Goal: Navigation & Orientation: Find specific page/section

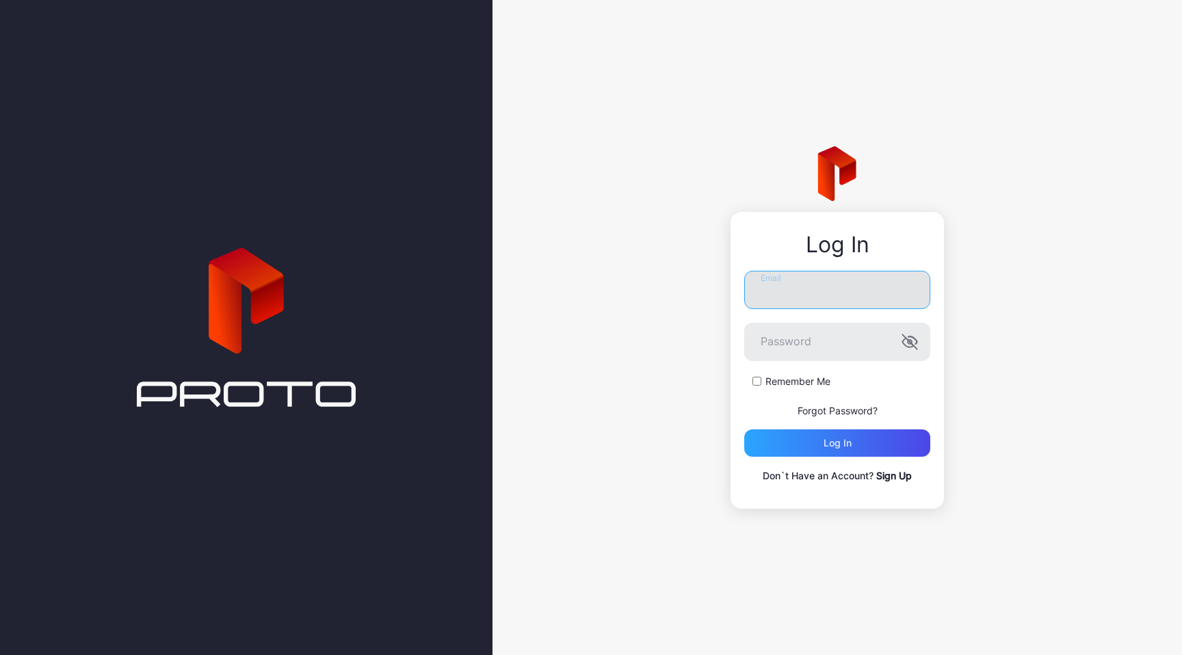
click at [804, 307] on input "Email" at bounding box center [837, 290] width 186 height 38
click at [819, 282] on input "Email" at bounding box center [837, 290] width 186 height 38
type input "**********"
click at [845, 444] on div "Log in" at bounding box center [837, 443] width 28 height 11
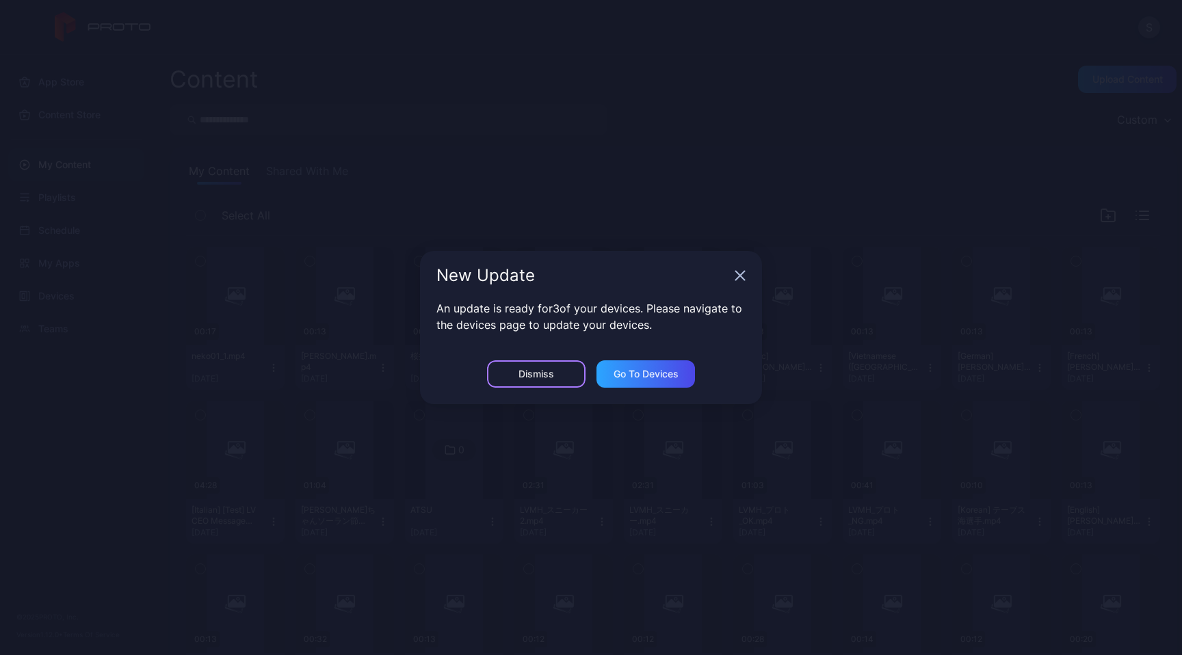
click at [514, 375] on div "Dismiss" at bounding box center [536, 373] width 98 height 27
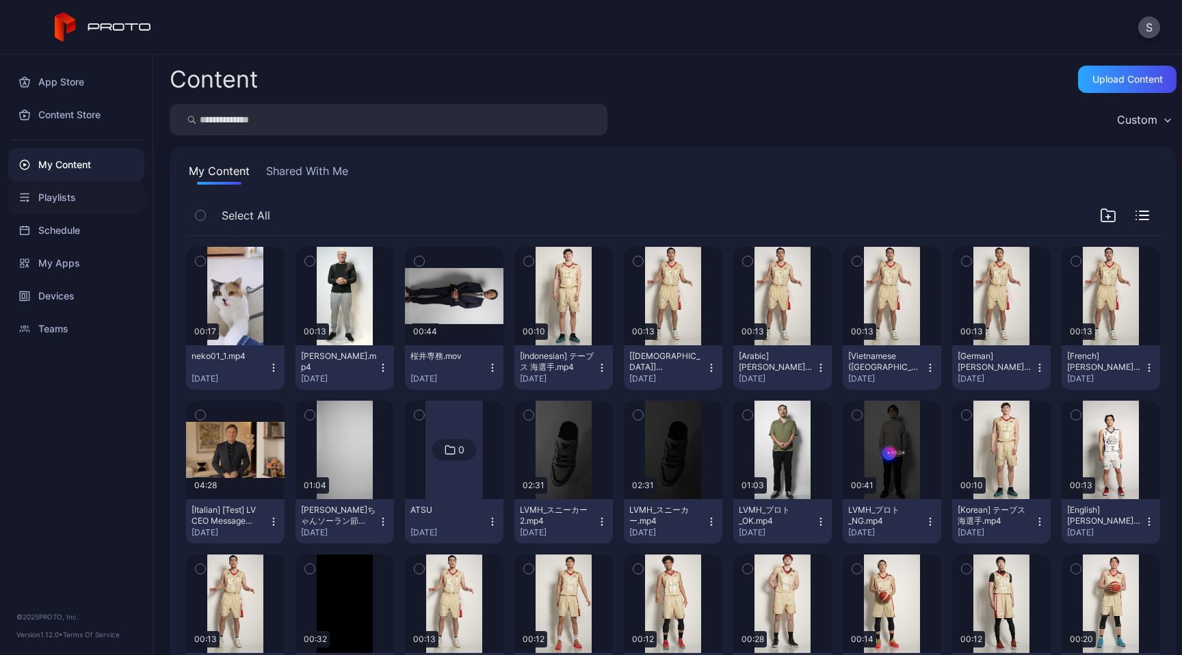
click at [64, 194] on div "Playlists" at bounding box center [76, 197] width 136 height 33
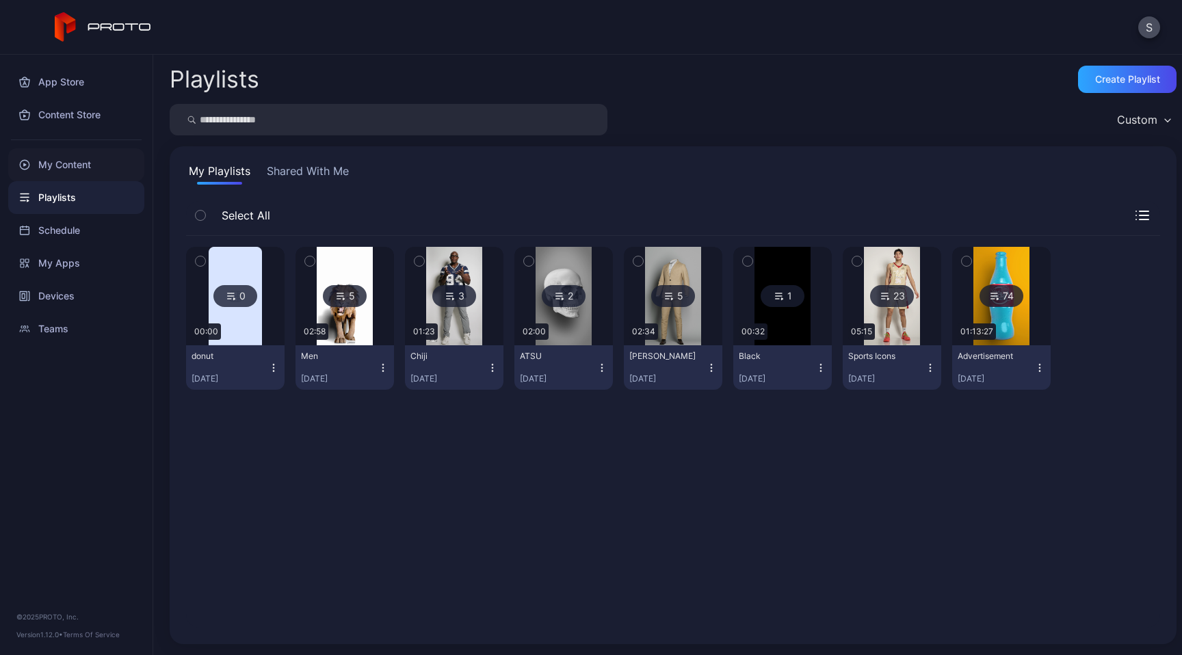
click at [75, 154] on div "My Content" at bounding box center [76, 164] width 136 height 33
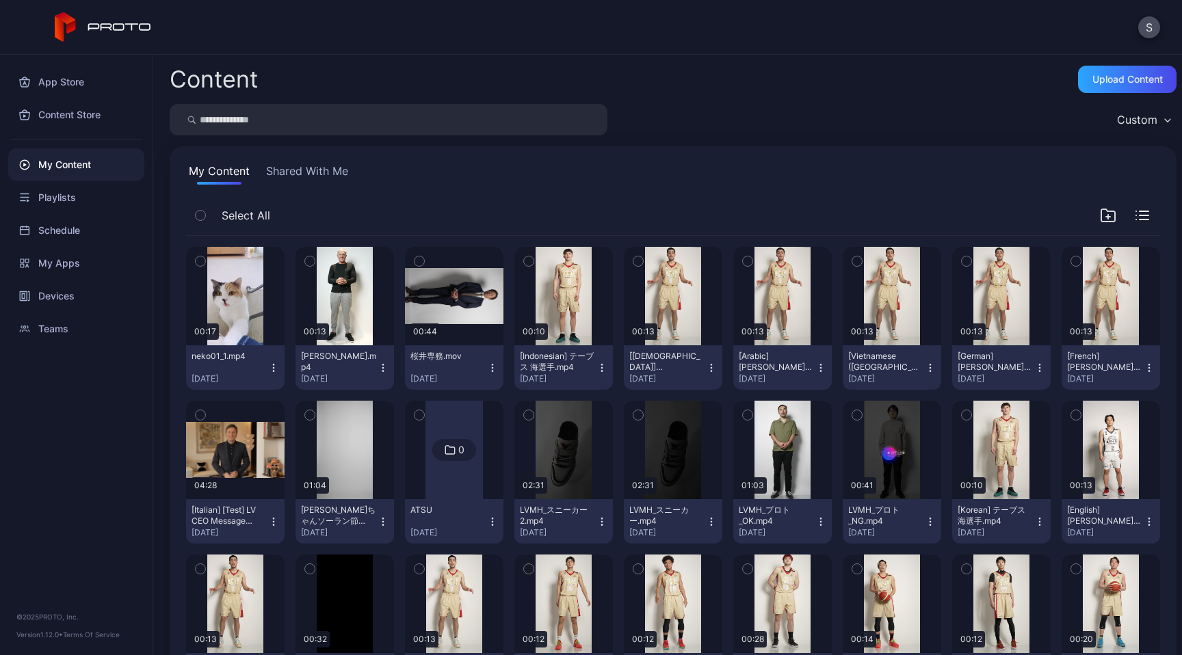
scroll to position [72, 0]
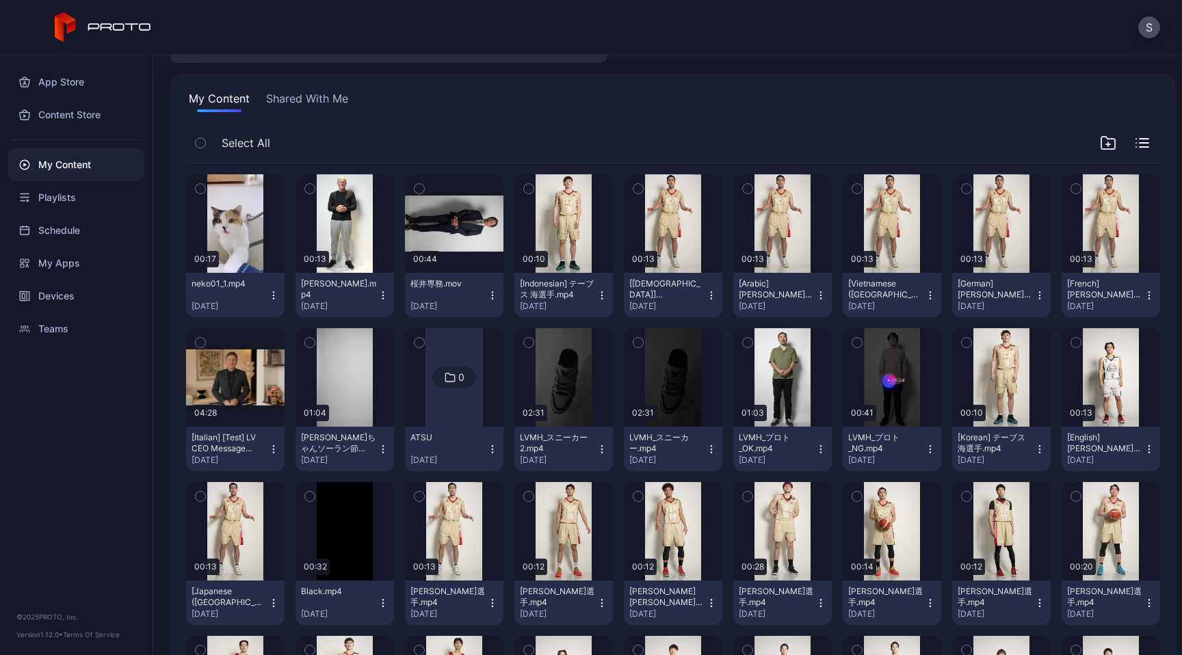
click at [971, 193] on icon "button" at bounding box center [967, 188] width 10 height 15
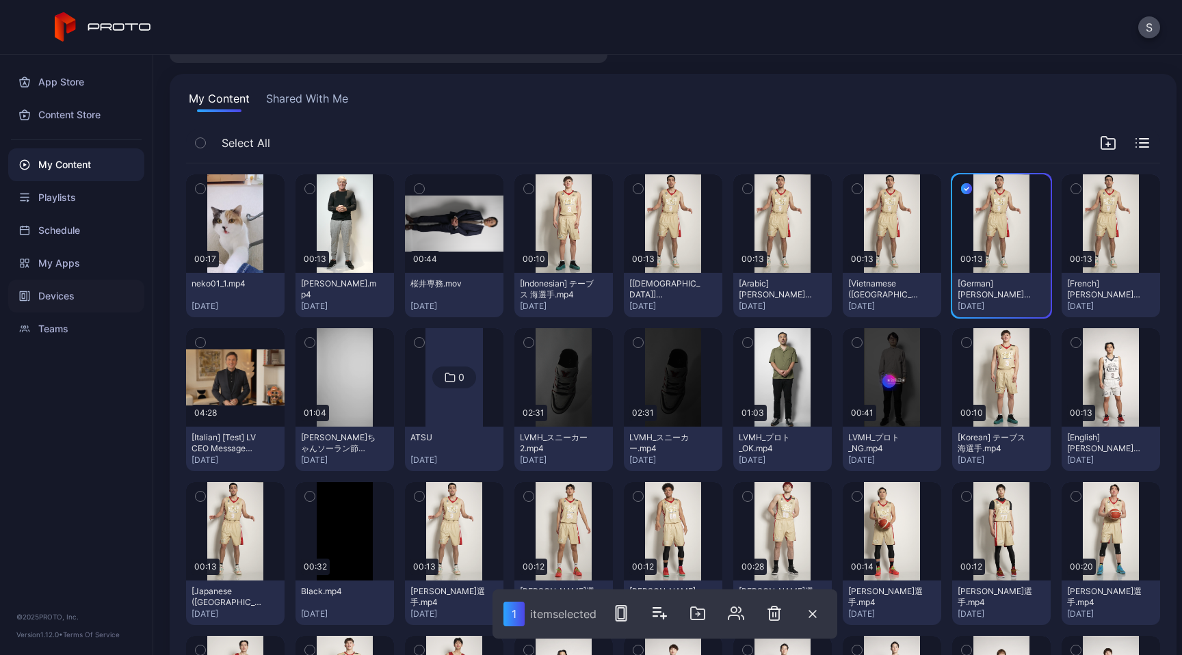
click at [52, 299] on div "Devices" at bounding box center [76, 296] width 136 height 33
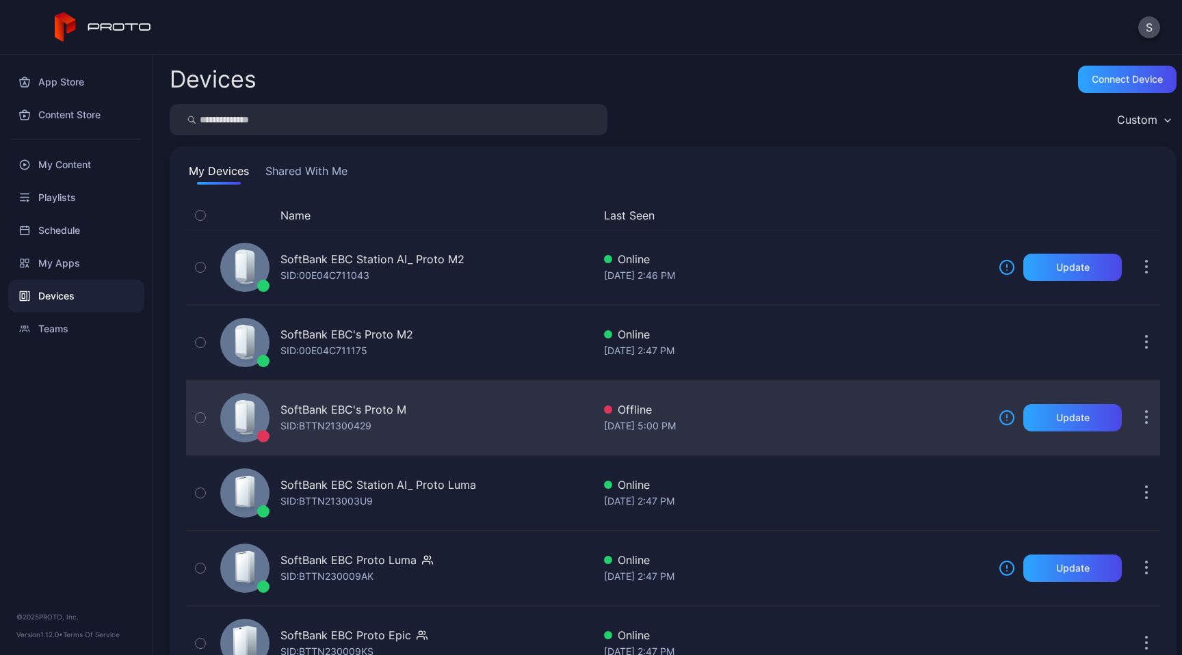
scroll to position [53, 0]
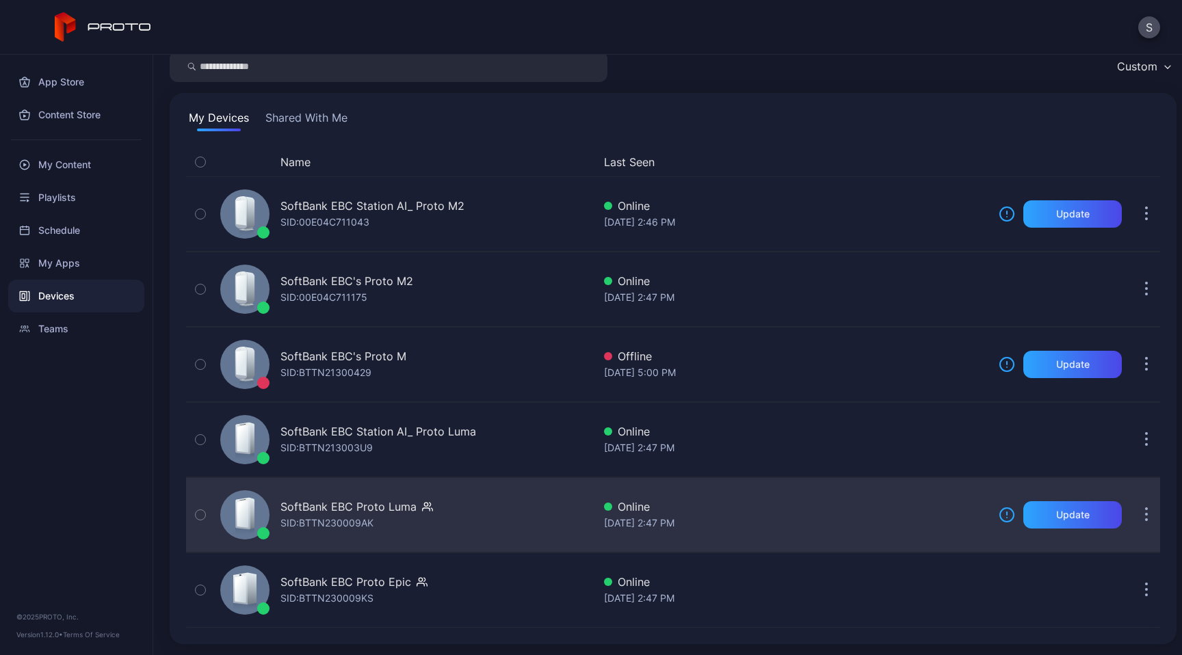
click at [756, 515] on div "[DATE] 2:47 PM" at bounding box center [796, 523] width 384 height 16
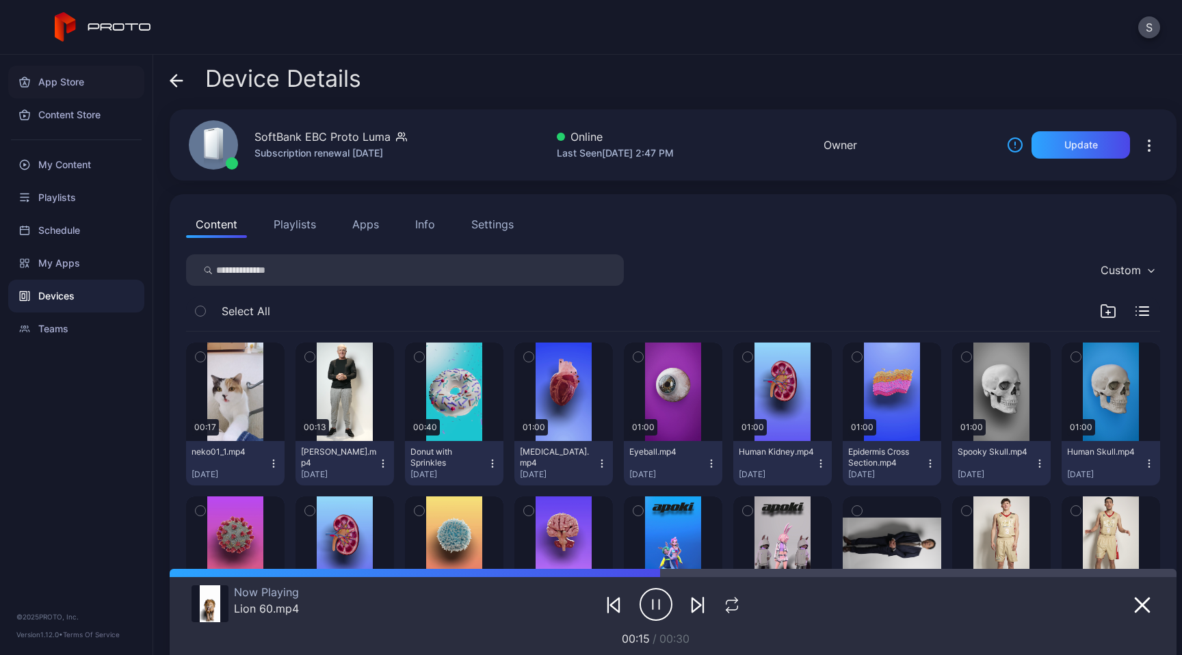
click at [58, 86] on div "App Store" at bounding box center [76, 82] width 136 height 33
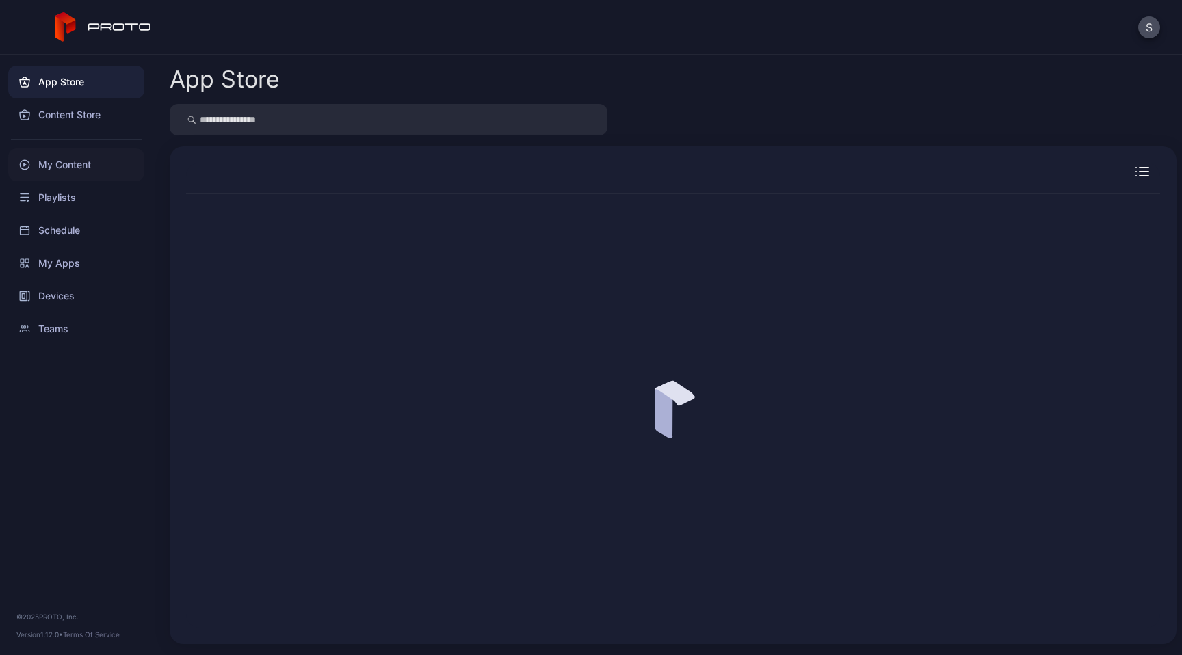
click at [55, 157] on div "My Content" at bounding box center [76, 164] width 136 height 33
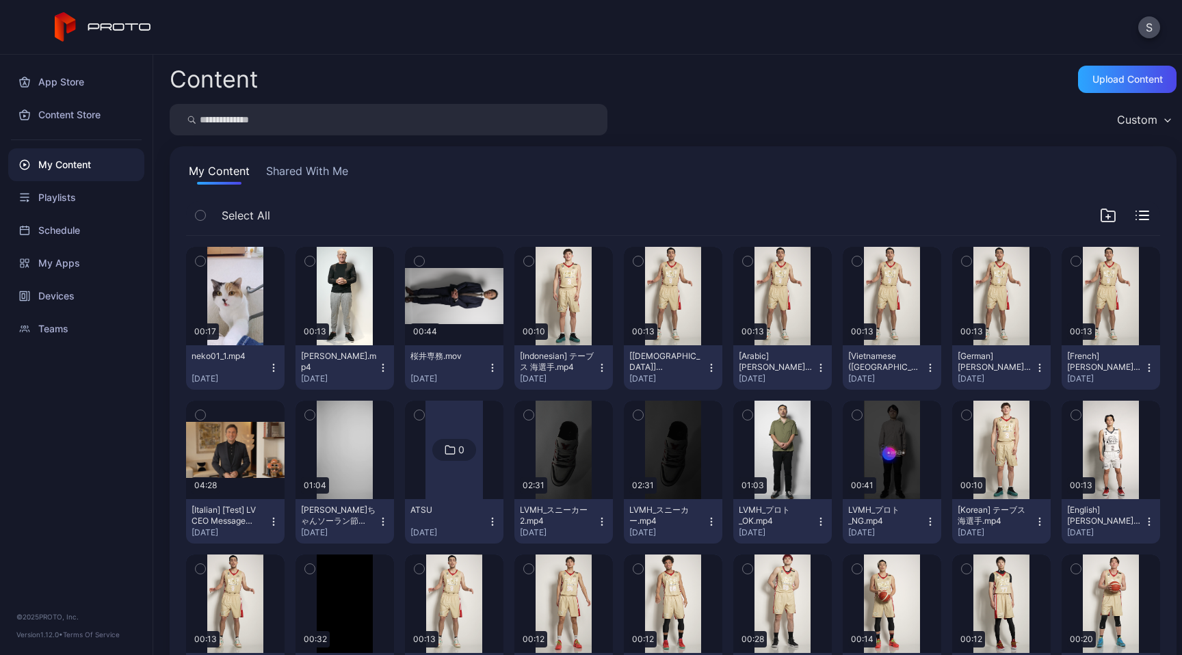
click at [971, 261] on icon "button" at bounding box center [967, 261] width 10 height 15
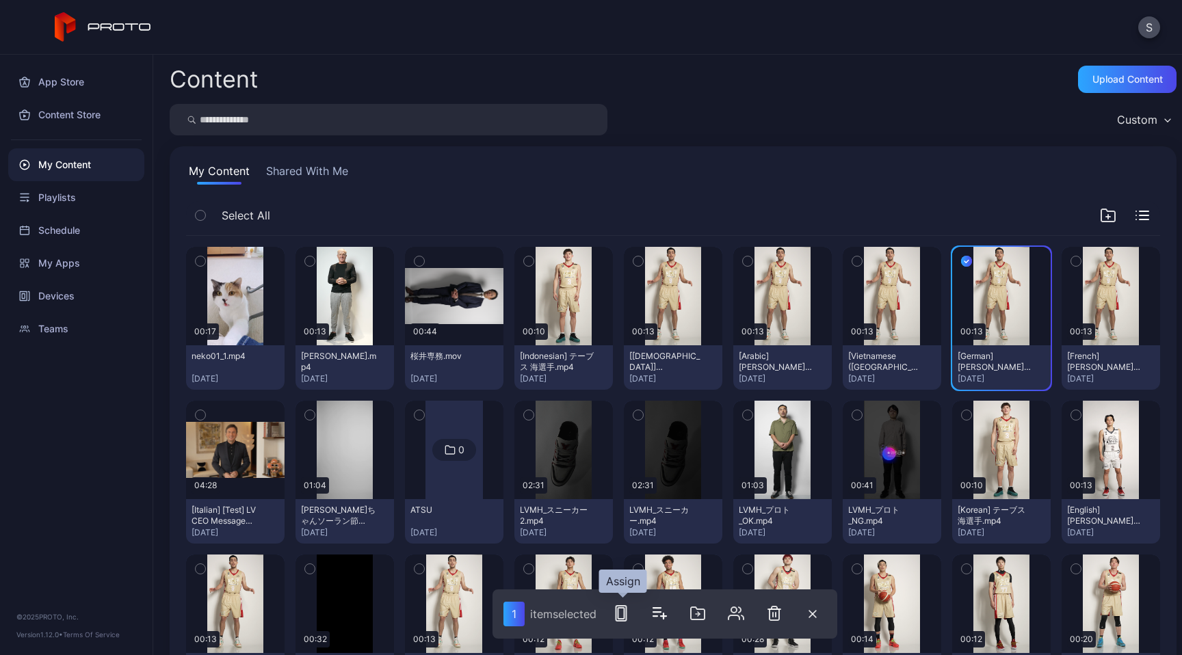
click at [624, 618] on icon "button" at bounding box center [621, 613] width 16 height 16
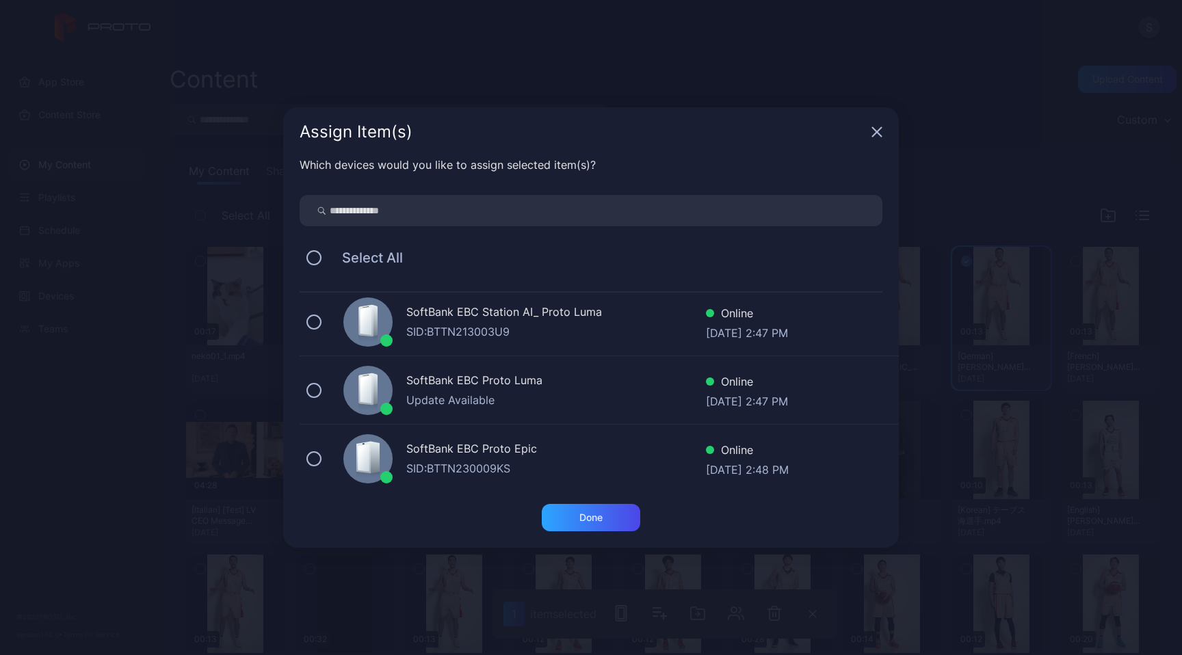
scroll to position [215, 0]
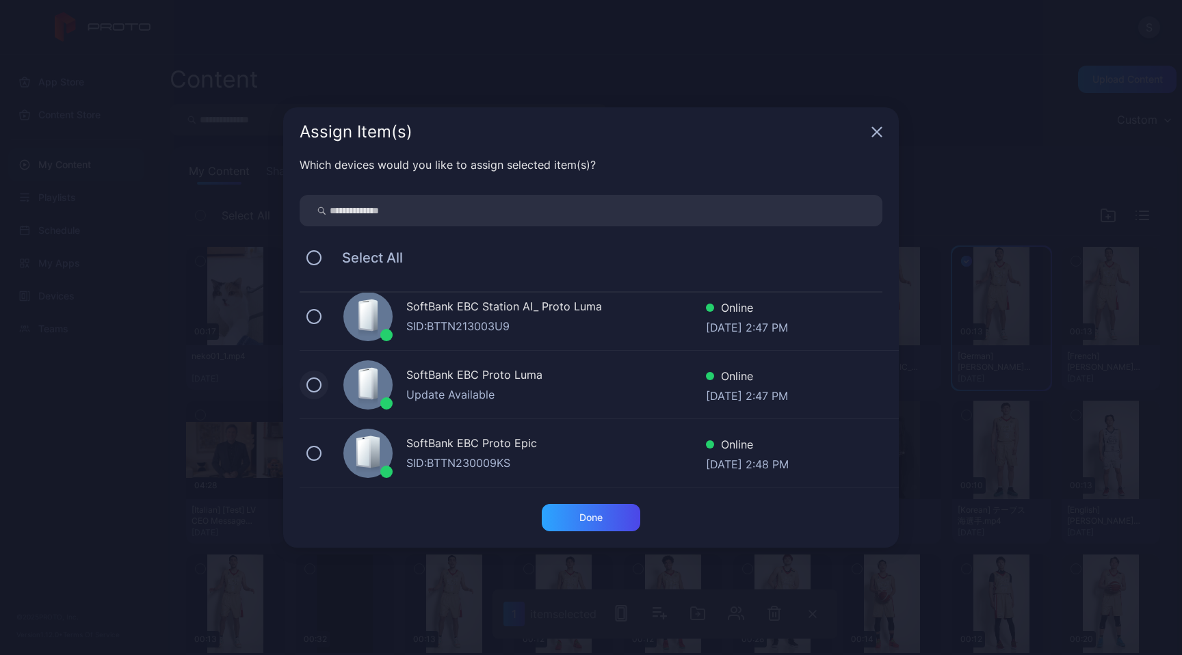
click at [317, 384] on button at bounding box center [313, 385] width 15 height 15
click at [596, 516] on div "Done" at bounding box center [590, 517] width 23 height 11
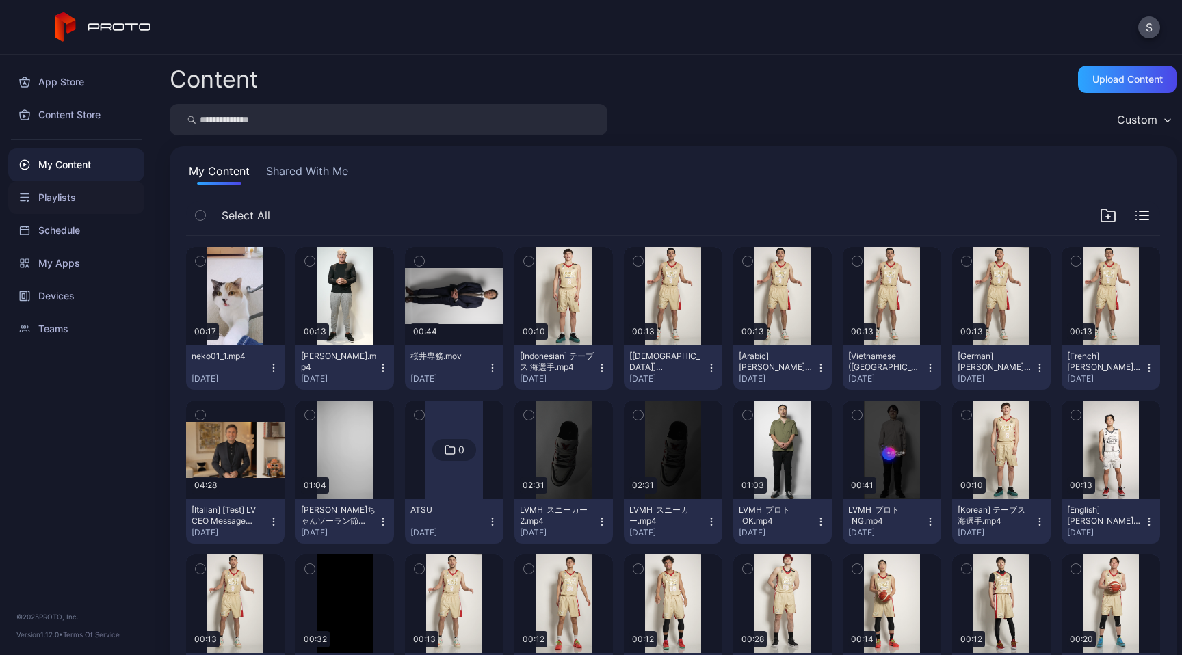
click at [53, 204] on div "Playlists" at bounding box center [76, 197] width 136 height 33
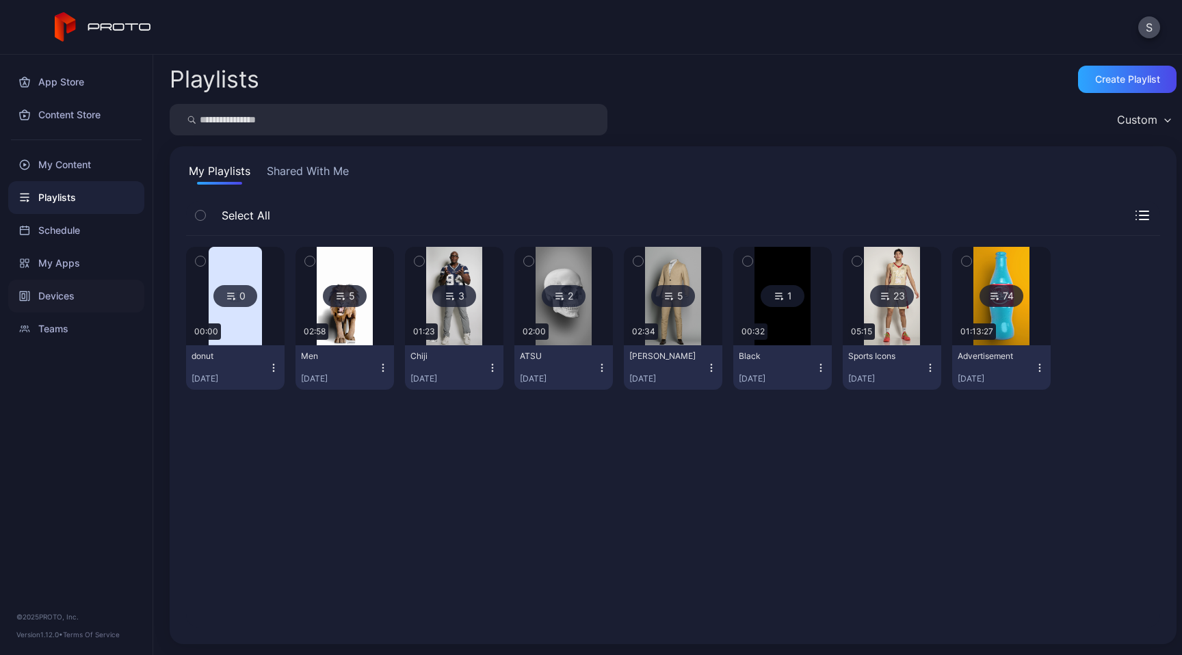
click at [58, 293] on div "Devices" at bounding box center [76, 296] width 136 height 33
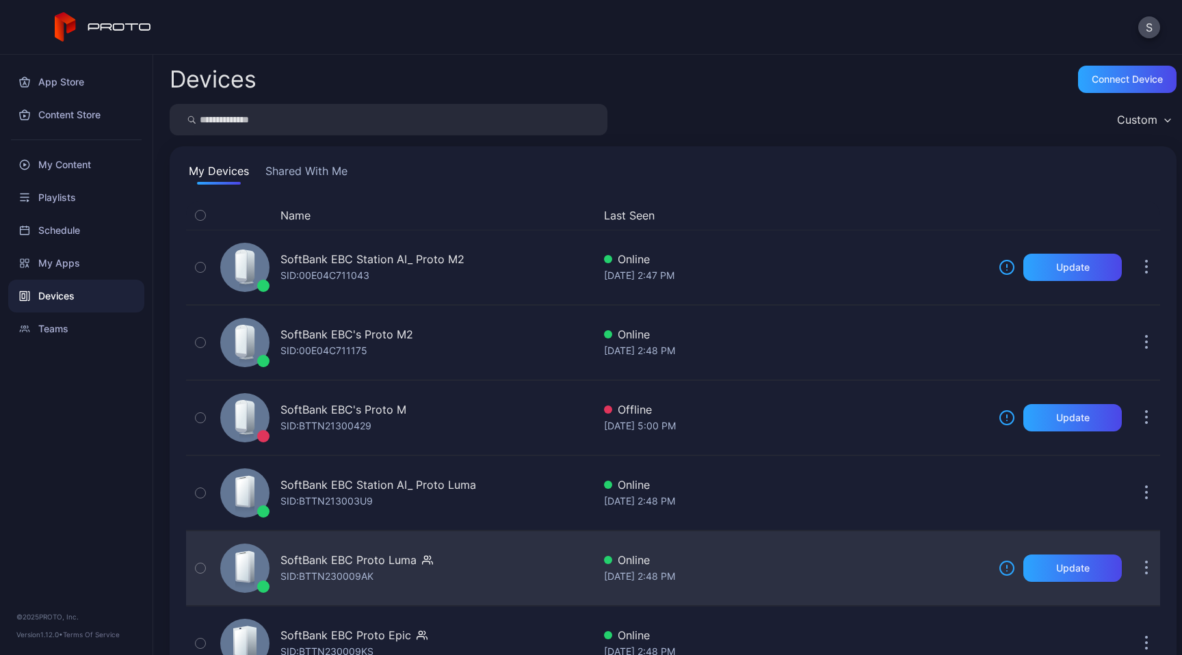
scroll to position [53, 0]
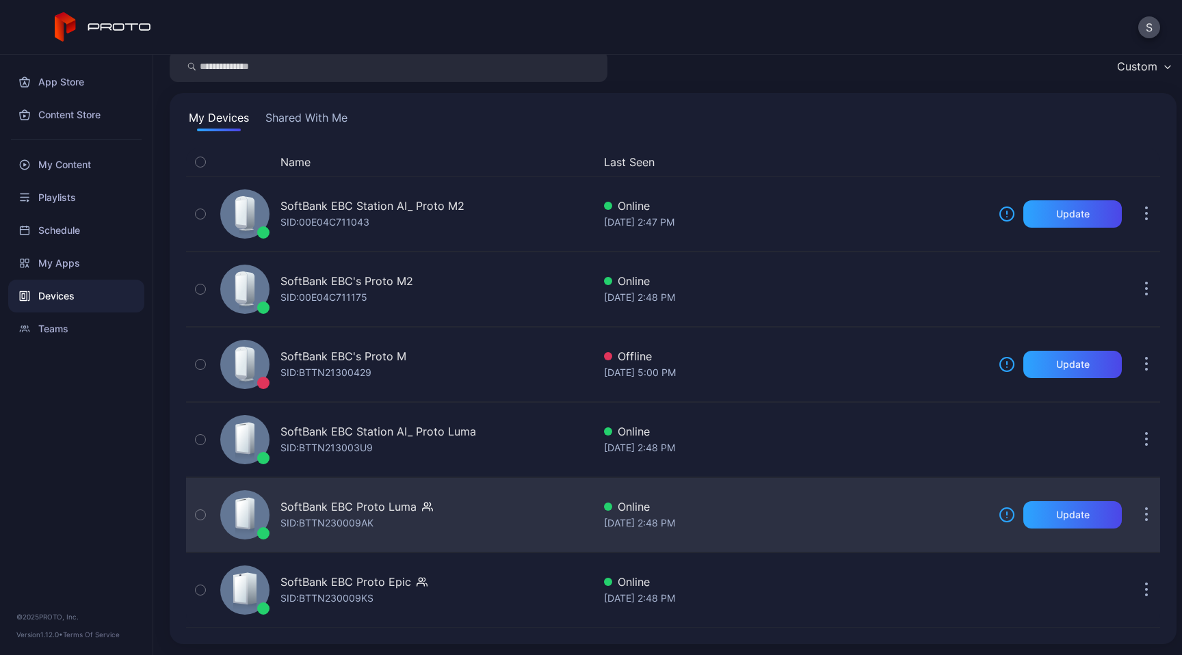
click at [393, 523] on div "SoftBank EBC Proto Luma SID: BTTN230009AK" at bounding box center [356, 515] width 153 height 33
